Goal: Book appointment/travel/reservation

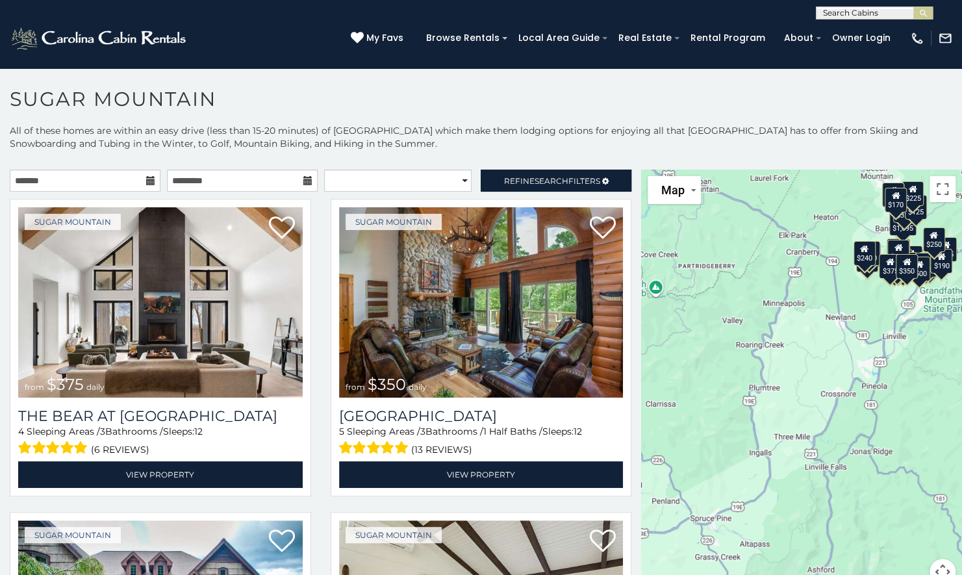
drag, startPoint x: 777, startPoint y: 395, endPoint x: 797, endPoint y: 221, distance: 175.2
click at [797, 221] on div "$375 $350 $350 $200 $375 $195 $265 $190 $175 $155 $290 $345 $175 $1,095 $195 $2…" at bounding box center [801, 385] width 321 height 431
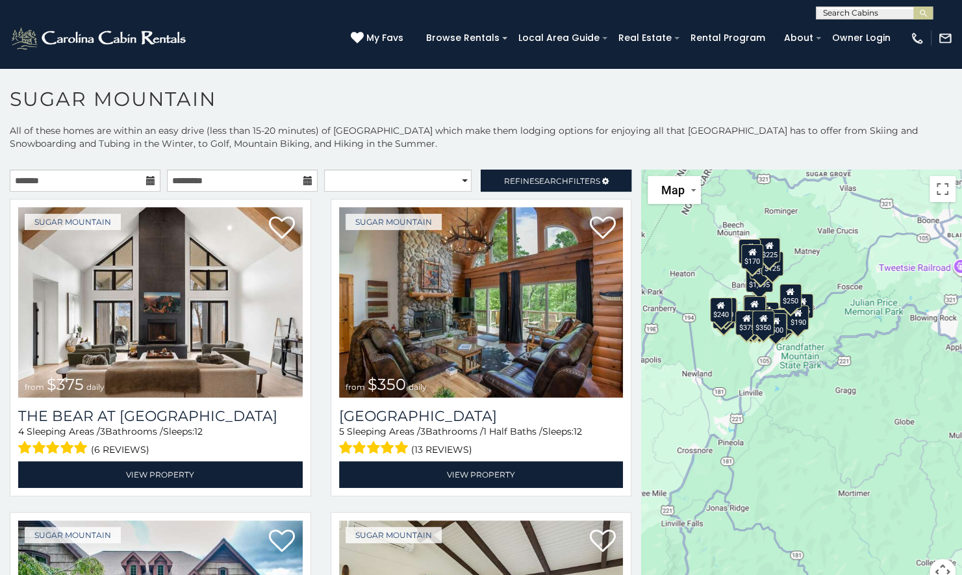
drag, startPoint x: 848, startPoint y: 357, endPoint x: 699, endPoint y: 414, distance: 159.7
click at [699, 414] on div "$375 $350 $350 $200 $375 $195 $265 $190 $175 $155 $290 $345 $175 $1,095 $195 $2…" at bounding box center [801, 385] width 321 height 431
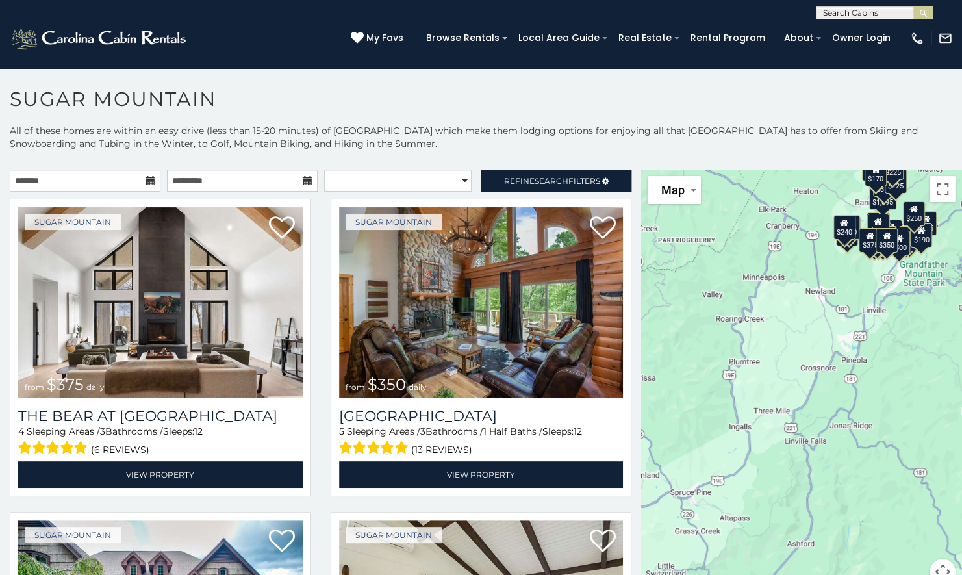
drag, startPoint x: 708, startPoint y: 424, endPoint x: 842, endPoint y: 333, distance: 162.2
click at [842, 333] on div "$375 $350 $350 $200 $375 $195 $265 $190 $175 $155 $290 $345 $175 $1,095 $195 $2…" at bounding box center [801, 385] width 321 height 431
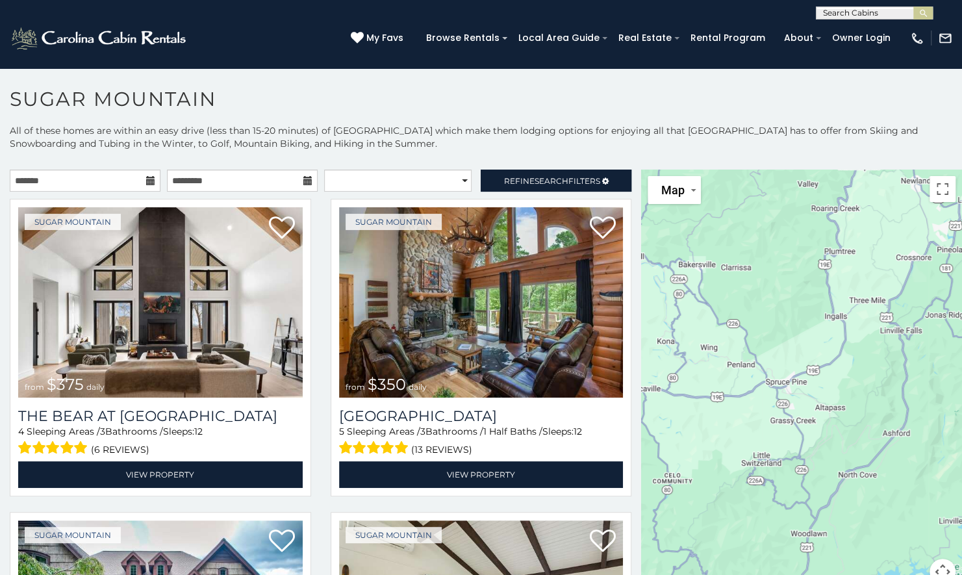
drag, startPoint x: 719, startPoint y: 433, endPoint x: 811, endPoint y: 322, distance: 143.9
click at [811, 322] on div "$375 $350 $350 $200 $375 $195 $265 $190 $175 $155 $290 $345 $175 $1,095 $195 $2…" at bounding box center [801, 385] width 321 height 431
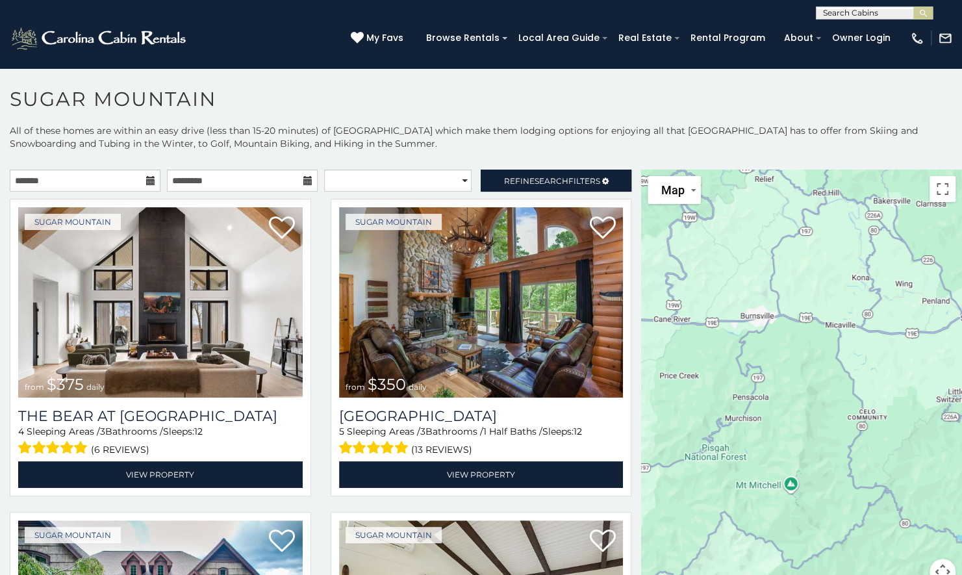
drag, startPoint x: 747, startPoint y: 394, endPoint x: 951, endPoint y: 329, distance: 213.9
click at [951, 329] on div "$375 $350 $350 $200 $375 $195 $265 $190 $175 $155 $290 $345 $175 $1,095 $195 $2…" at bounding box center [801, 385] width 321 height 431
click at [673, 323] on div "$375 $350 $350 $200 $375 $195 $265 $190 $175 $155 $290 $345 $175 $1,095 $195 $2…" at bounding box center [801, 385] width 321 height 431
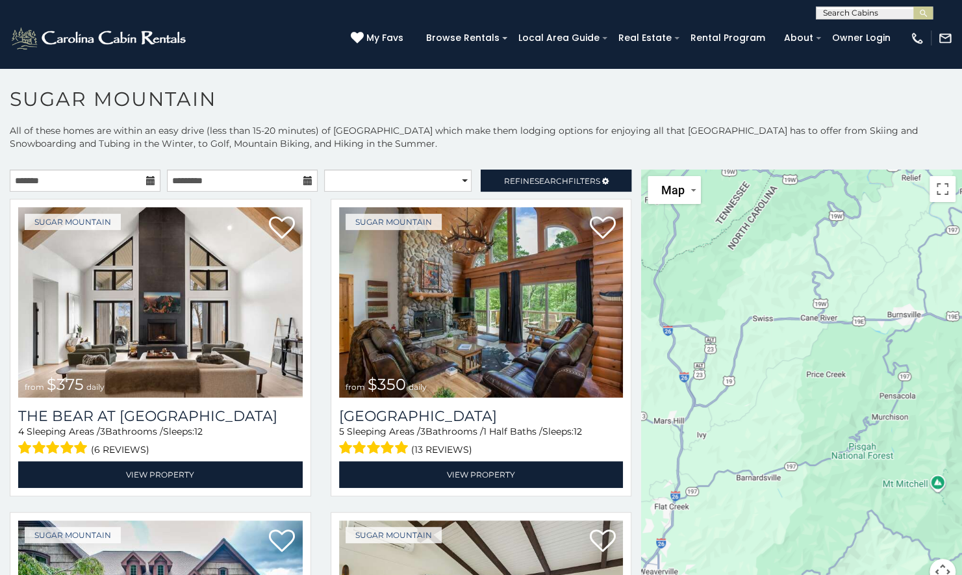
drag, startPoint x: 759, startPoint y: 354, endPoint x: 925, endPoint y: 351, distance: 166.3
click at [925, 351] on div "$375 $350 $350 $200 $375 $195 $265 $190 $175 $155 $290 $345 $175 $1,095 $195 $2…" at bounding box center [801, 385] width 321 height 431
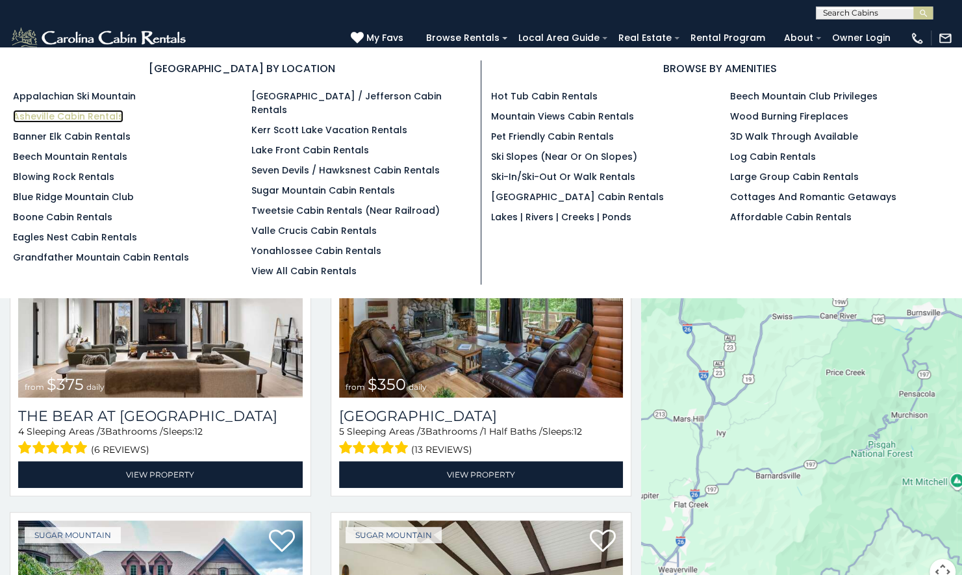
click at [105, 112] on link "Asheville Cabin Rentals" at bounding box center [68, 116] width 110 height 13
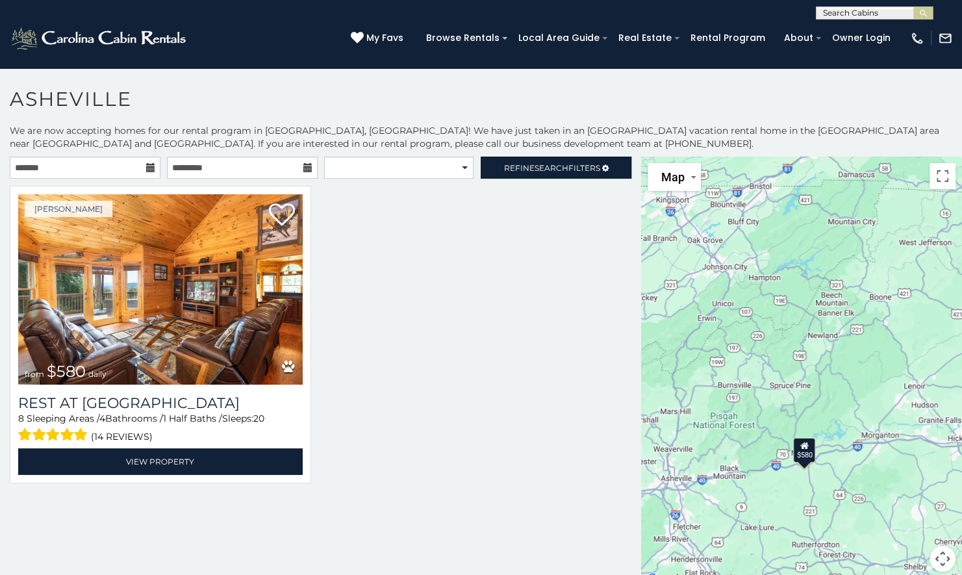
drag, startPoint x: 693, startPoint y: 392, endPoint x: 722, endPoint y: 372, distance: 35.3
click at [722, 372] on div "$580" at bounding box center [801, 372] width 321 height 431
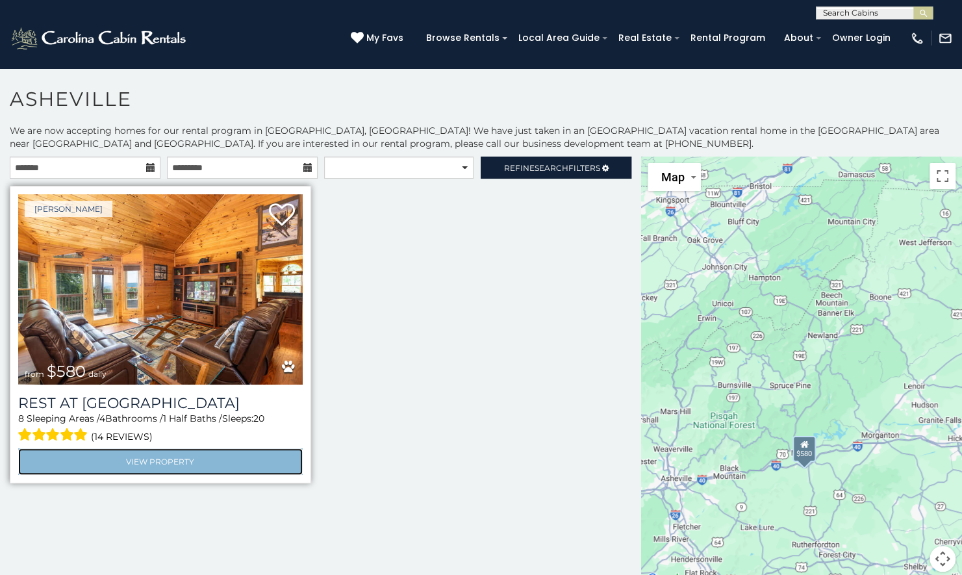
click at [138, 457] on link "View Property" at bounding box center [160, 461] width 285 height 27
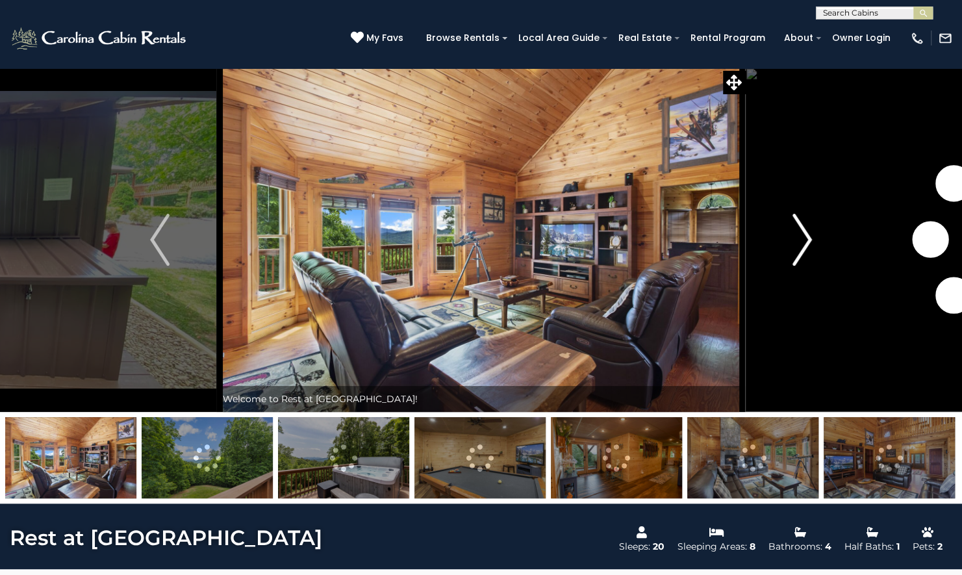
click at [796, 233] on img "Next" at bounding box center [801, 240] width 19 height 52
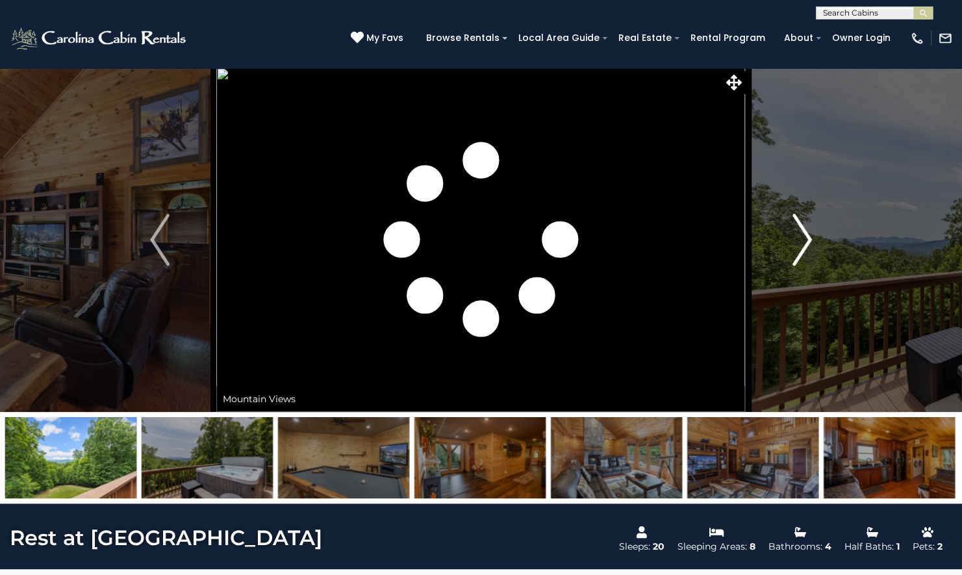
click at [796, 233] on img "Next" at bounding box center [801, 240] width 19 height 52
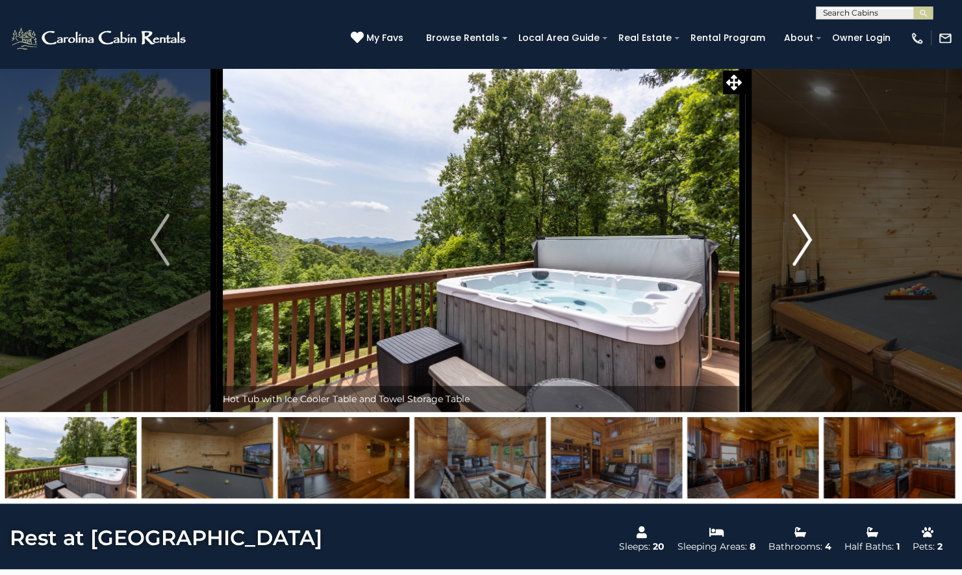
click at [796, 233] on img "Next" at bounding box center [801, 240] width 19 height 52
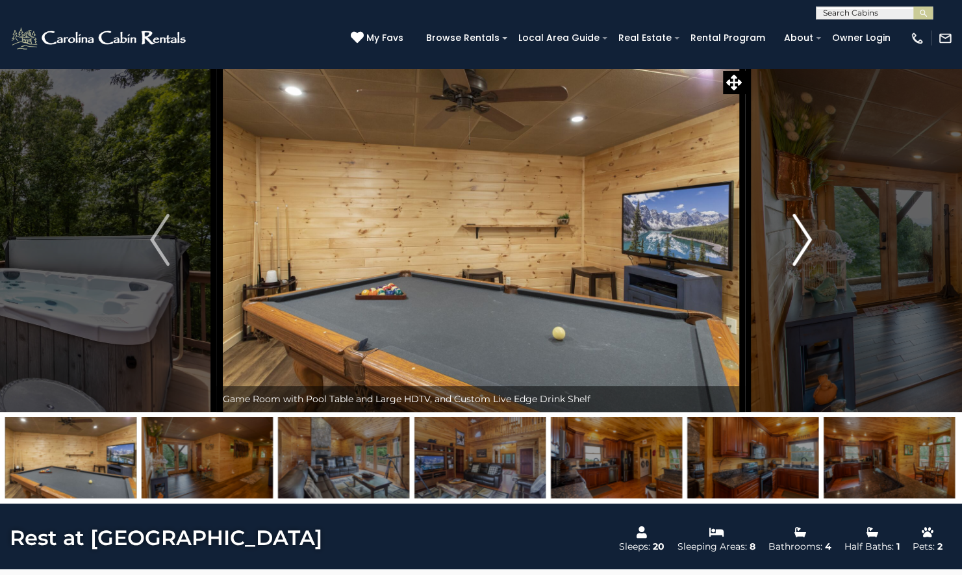
click at [796, 233] on img "Next" at bounding box center [801, 240] width 19 height 52
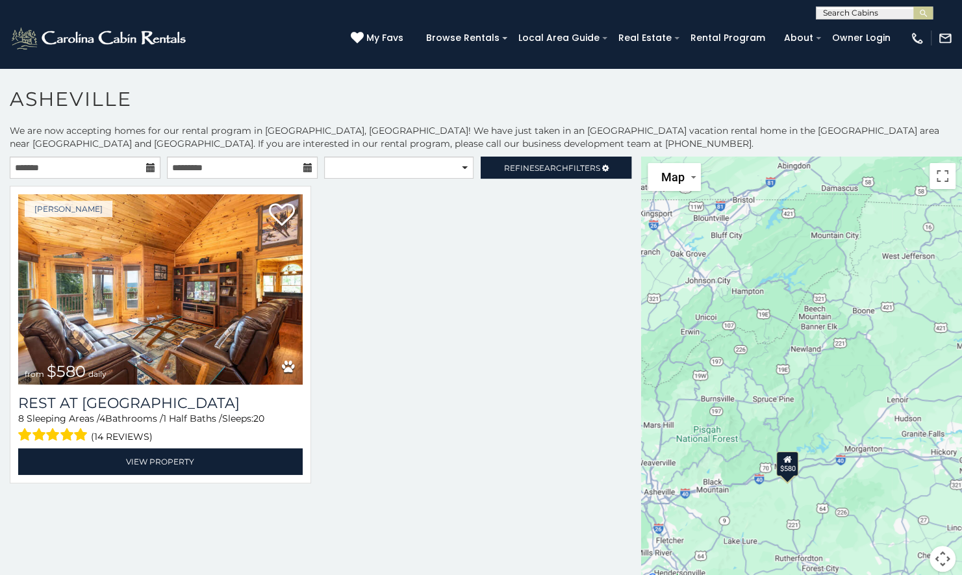
click at [763, 444] on div "$580" at bounding box center [801, 372] width 321 height 431
click at [930, 564] on button "Map camera controls" at bounding box center [943, 559] width 26 height 26
click at [905, 488] on button "Zoom in" at bounding box center [910, 494] width 26 height 26
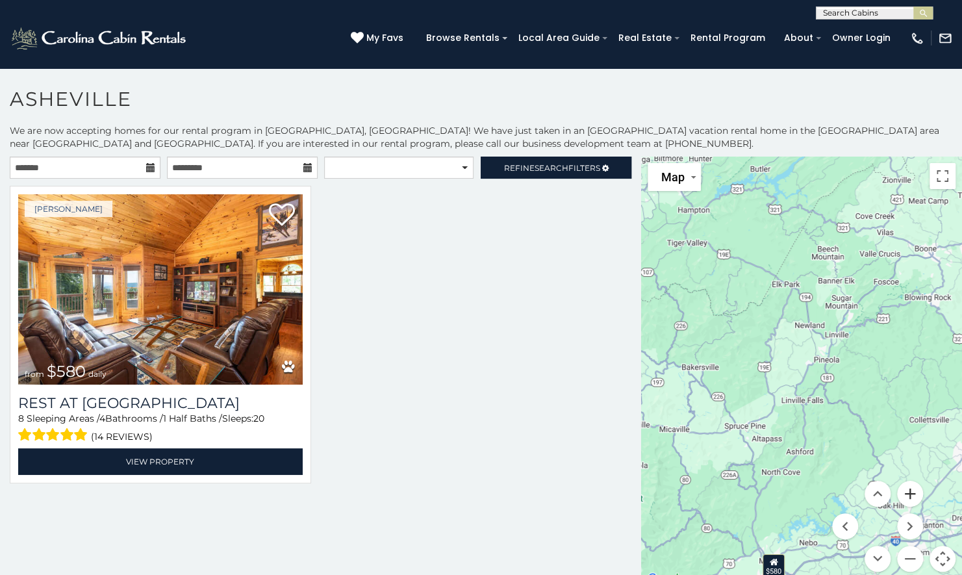
click at [905, 488] on button "Zoom in" at bounding box center [910, 494] width 26 height 26
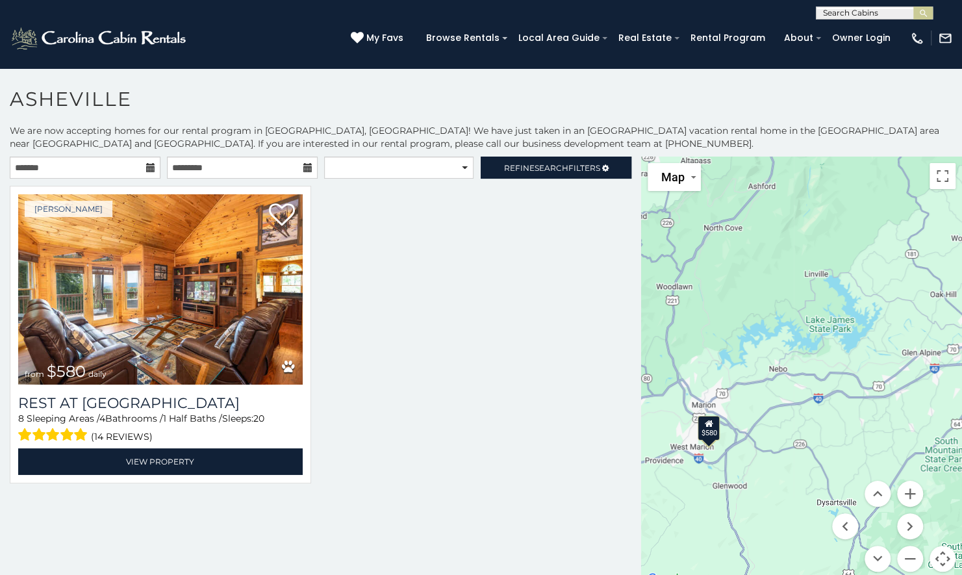
drag, startPoint x: 776, startPoint y: 440, endPoint x: 737, endPoint y: 56, distance: 385.9
click at [737, 68] on body "**********" at bounding box center [481, 325] width 962 height 514
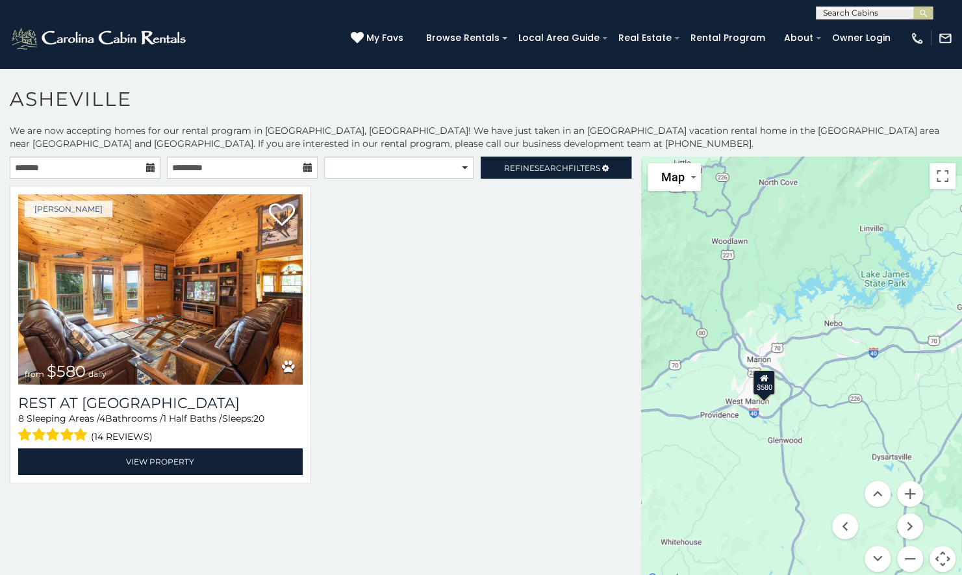
drag, startPoint x: 744, startPoint y: 398, endPoint x: 804, endPoint y: 348, distance: 77.4
click at [804, 348] on div "$580" at bounding box center [801, 372] width 321 height 431
click at [899, 494] on button "Zoom in" at bounding box center [910, 494] width 26 height 26
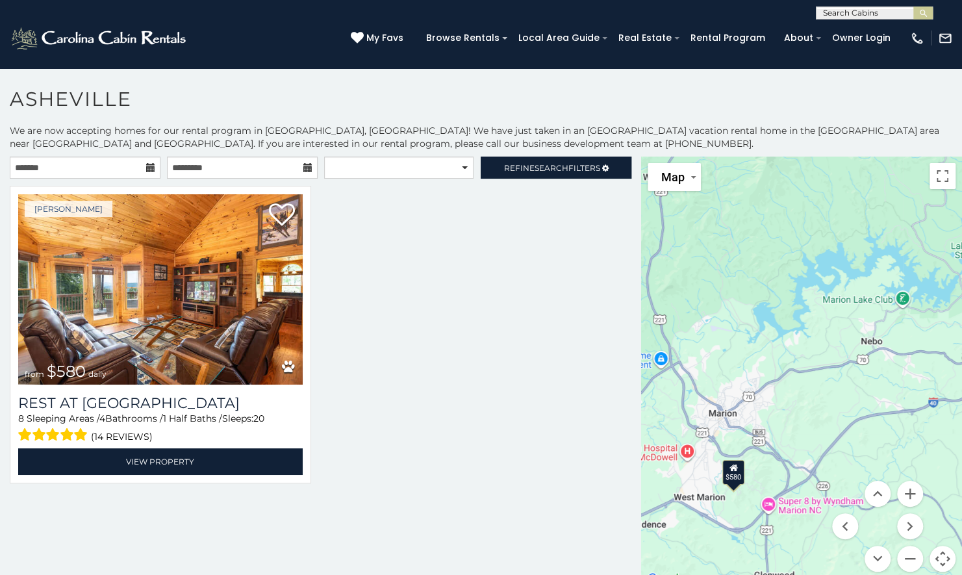
drag, startPoint x: 833, startPoint y: 260, endPoint x: 835, endPoint y: 342, distance: 81.2
click at [835, 342] on div "$580" at bounding box center [801, 372] width 321 height 431
